Goal: Task Accomplishment & Management: Manage account settings

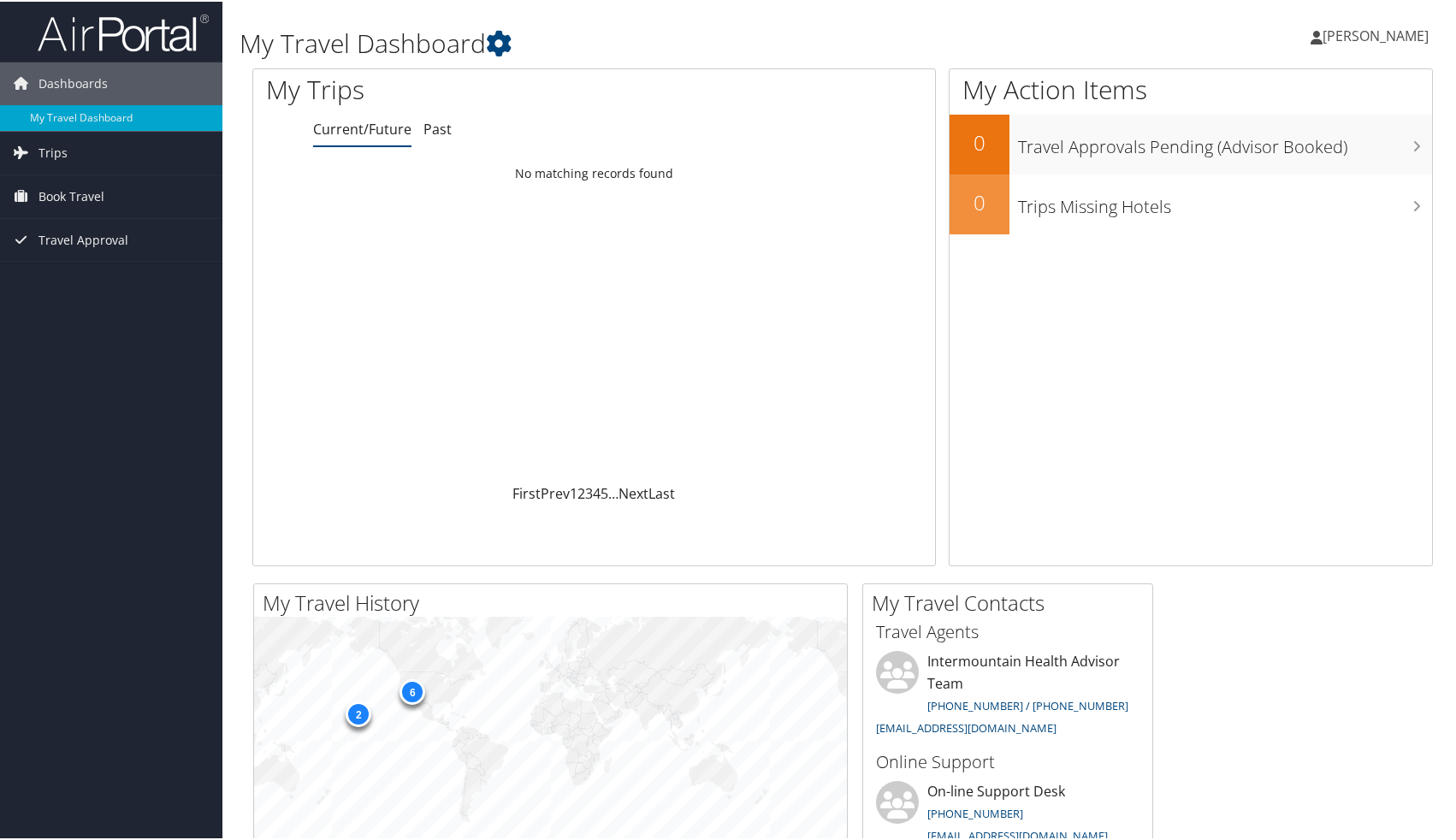
click at [337, 135] on link "Current/Future" at bounding box center [362, 127] width 98 height 19
click at [366, 124] on link "Current/Future" at bounding box center [362, 127] width 98 height 19
click at [61, 151] on span "Trips" at bounding box center [53, 151] width 29 height 43
click at [48, 147] on span "Trips" at bounding box center [53, 151] width 29 height 43
click at [59, 158] on span "Trips" at bounding box center [53, 151] width 29 height 43
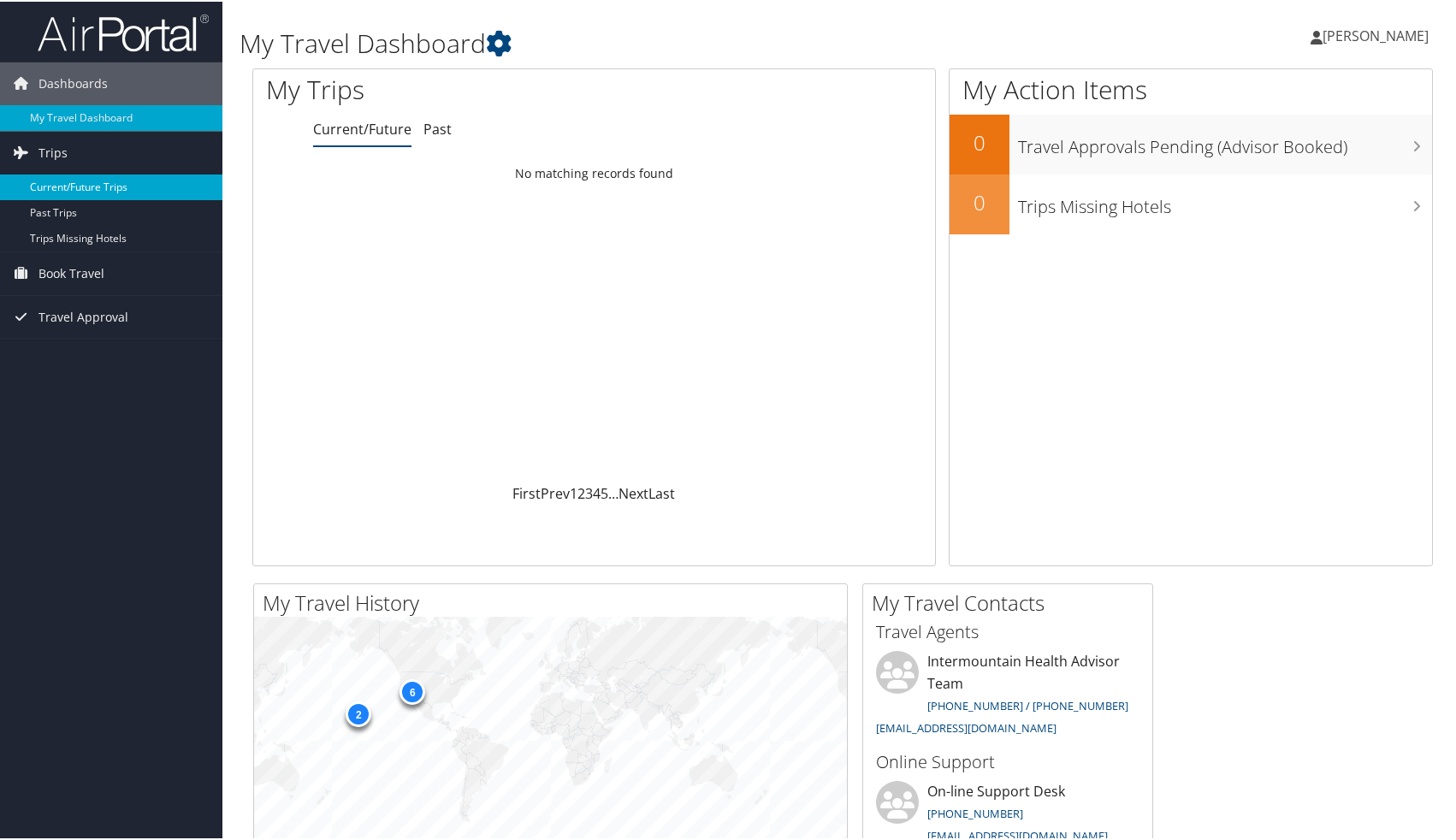
click at [122, 187] on link "Current/Future Trips" at bounding box center [111, 185] width 222 height 25
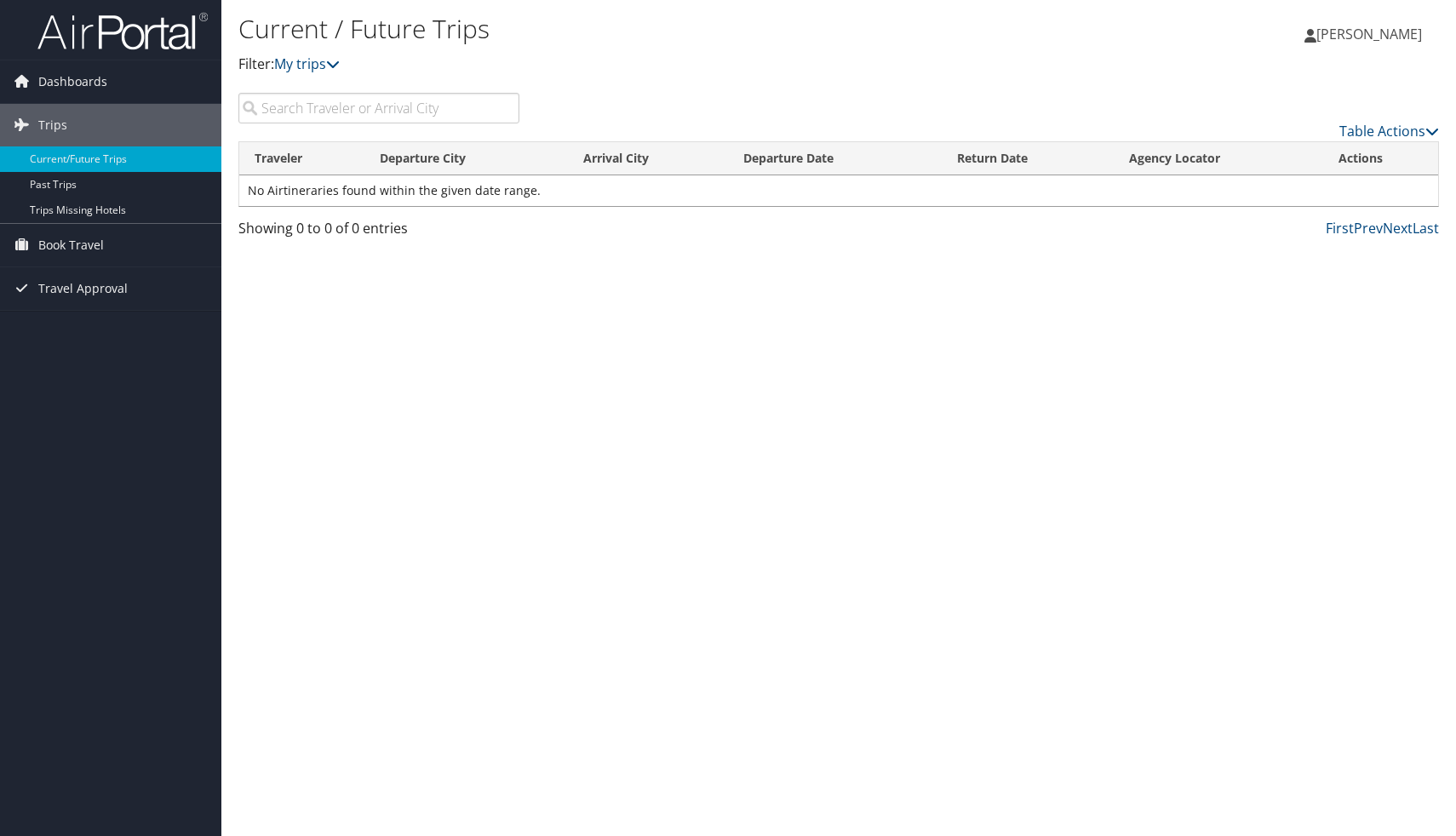
click at [484, 113] on input "search" at bounding box center [378, 108] width 281 height 31
click at [388, 27] on h1 "Current / Future Trips" at bounding box center [639, 29] width 800 height 36
click at [398, 118] on input "san" at bounding box center [378, 108] width 281 height 31
click at [290, 113] on input "[GEOGRAPHIC_DATA]" at bounding box center [378, 108] width 281 height 31
type input "[GEOGRAPHIC_DATA]"
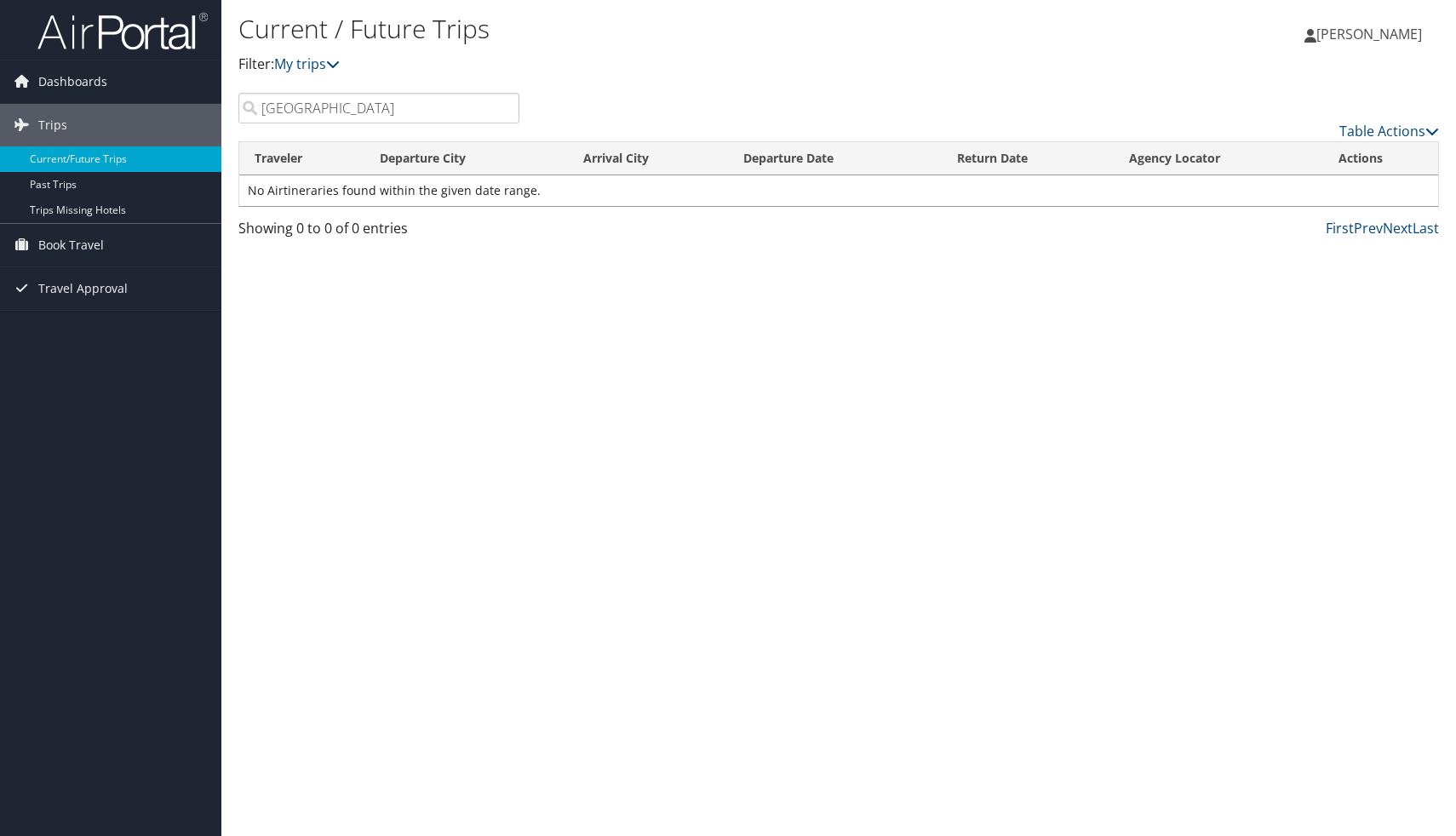
click at [501, 106] on input "[GEOGRAPHIC_DATA]" at bounding box center [378, 108] width 281 height 31
click at [117, 159] on link "Current/Future Trips" at bounding box center [110, 159] width 221 height 25
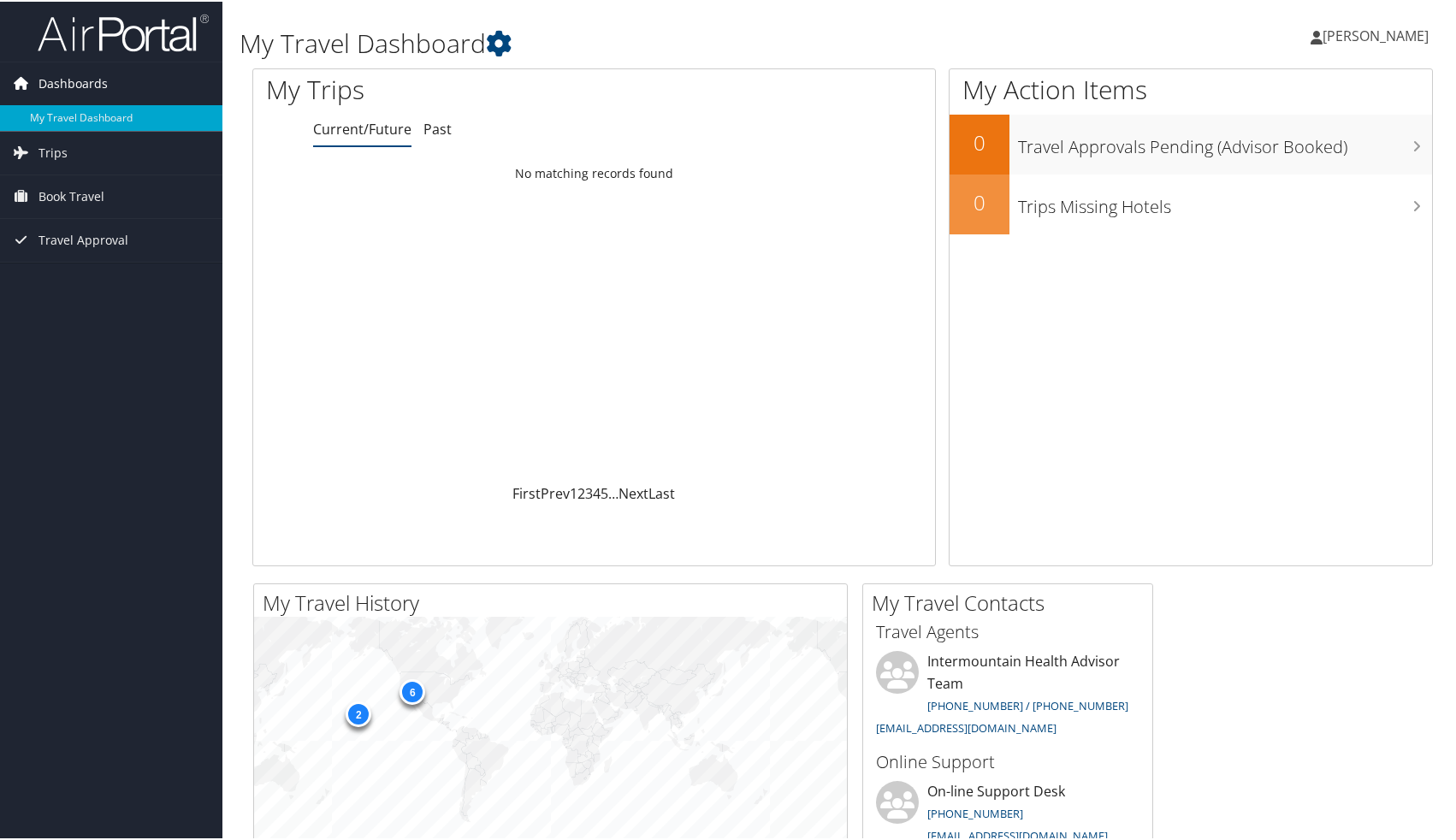
click at [80, 89] on span "Dashboards" at bounding box center [73, 82] width 69 height 43
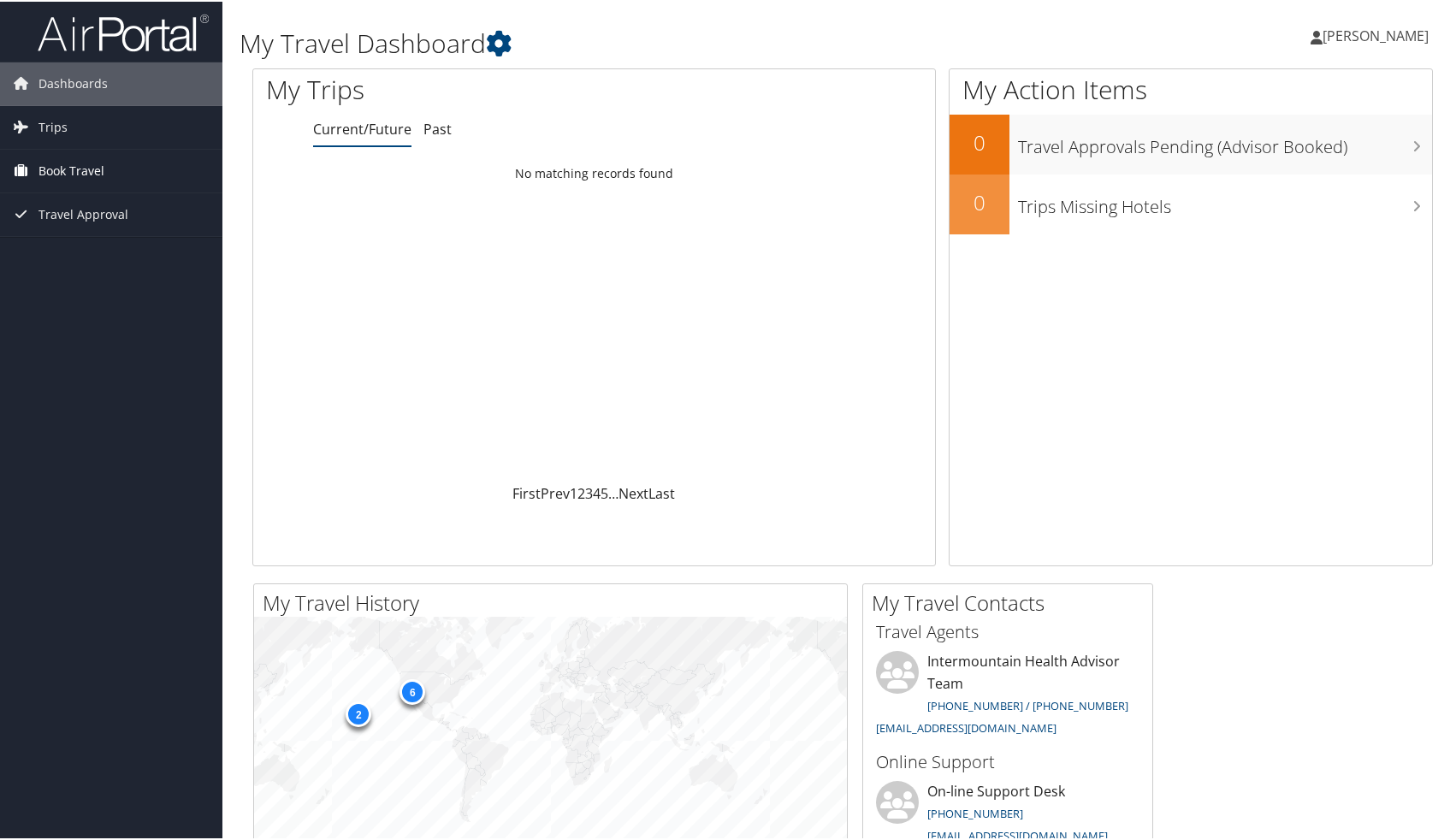
click at [83, 172] on span "Book Travel" at bounding box center [71, 169] width 66 height 43
click at [116, 254] on link "Book/Manage Online Trips" at bounding box center [111, 255] width 222 height 25
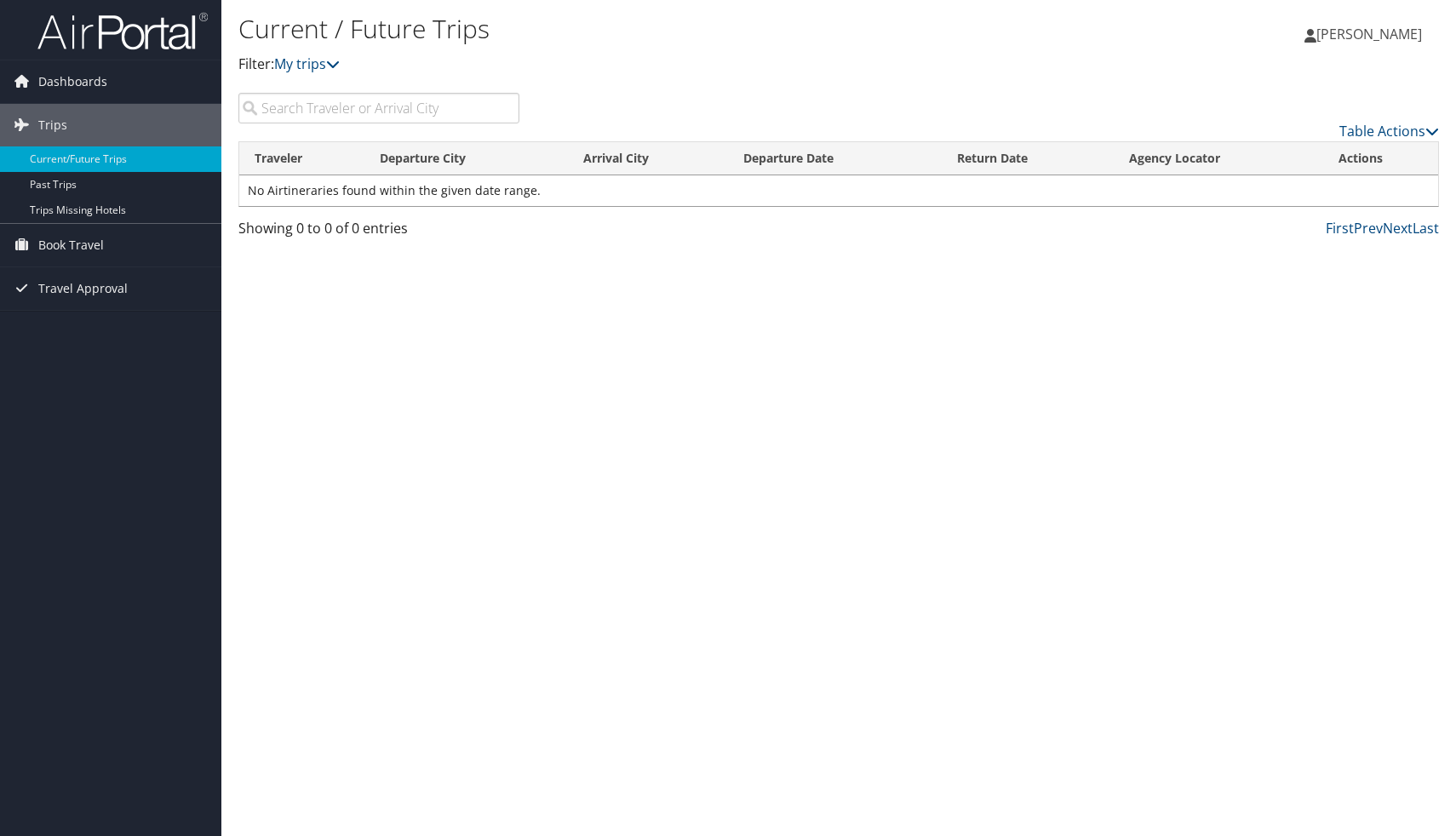
click at [340, 112] on input "search" at bounding box center [378, 108] width 281 height 31
type input "s"
click at [409, 112] on input "search" at bounding box center [378, 108] width 281 height 31
type input "s"
click at [91, 244] on span "Book Travel" at bounding box center [70, 245] width 66 height 42
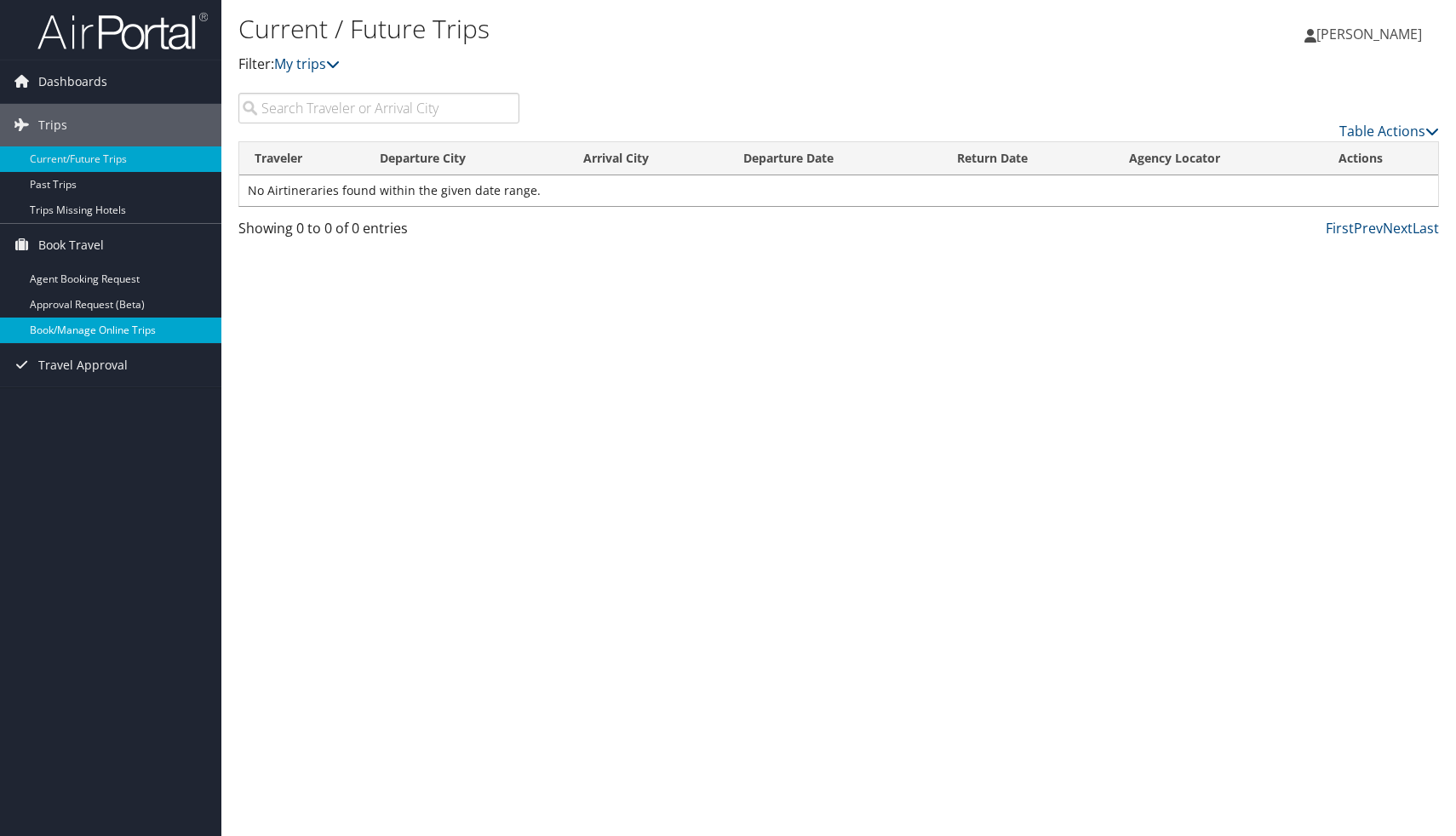
click at [105, 325] on link "Book/Manage Online Trips" at bounding box center [110, 330] width 221 height 25
